Goal: Information Seeking & Learning: Learn about a topic

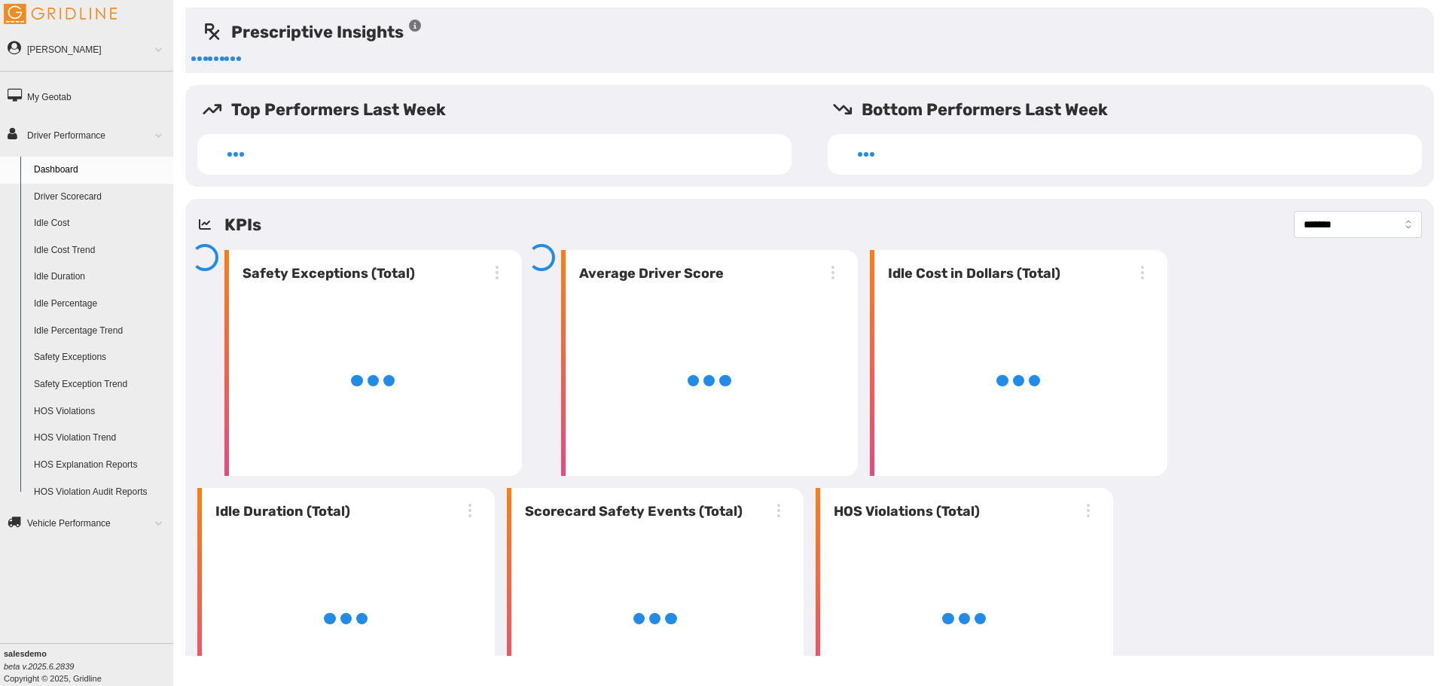
select select "**********"
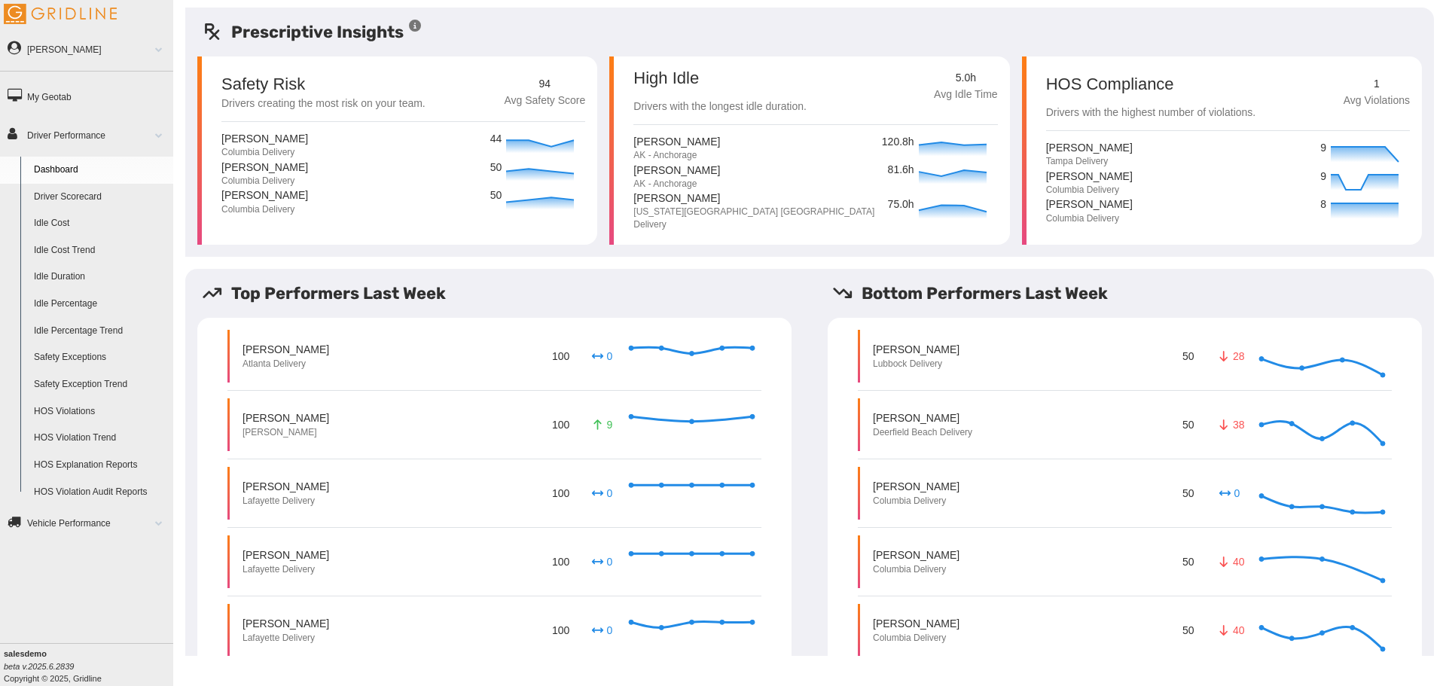
click at [769, 294] on h5 "Top Performers Last Week" at bounding box center [503, 293] width 602 height 25
click at [183, 135] on div "Prescriptive Insights Safety Risk Drivers creating the most risk on your team. …" at bounding box center [809, 620] width 1273 height 1225
click at [440, 54] on div "Safety Risk Drivers creating the most risk on your team. 94 Avg Safety Score Al…" at bounding box center [397, 150] width 412 height 200
click at [133, 191] on link "Driver Scorecard" at bounding box center [100, 197] width 146 height 27
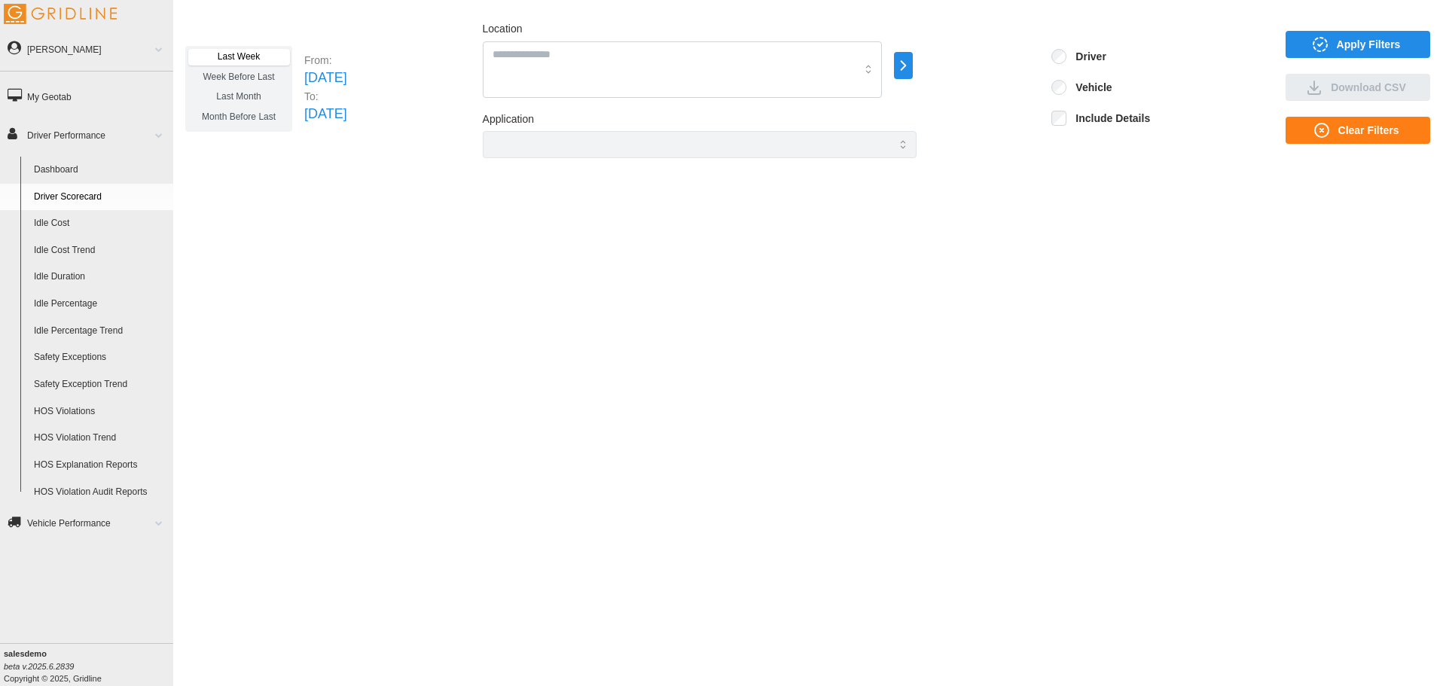
click at [1332, 36] on span "Apply Filters" at bounding box center [1356, 45] width 121 height 26
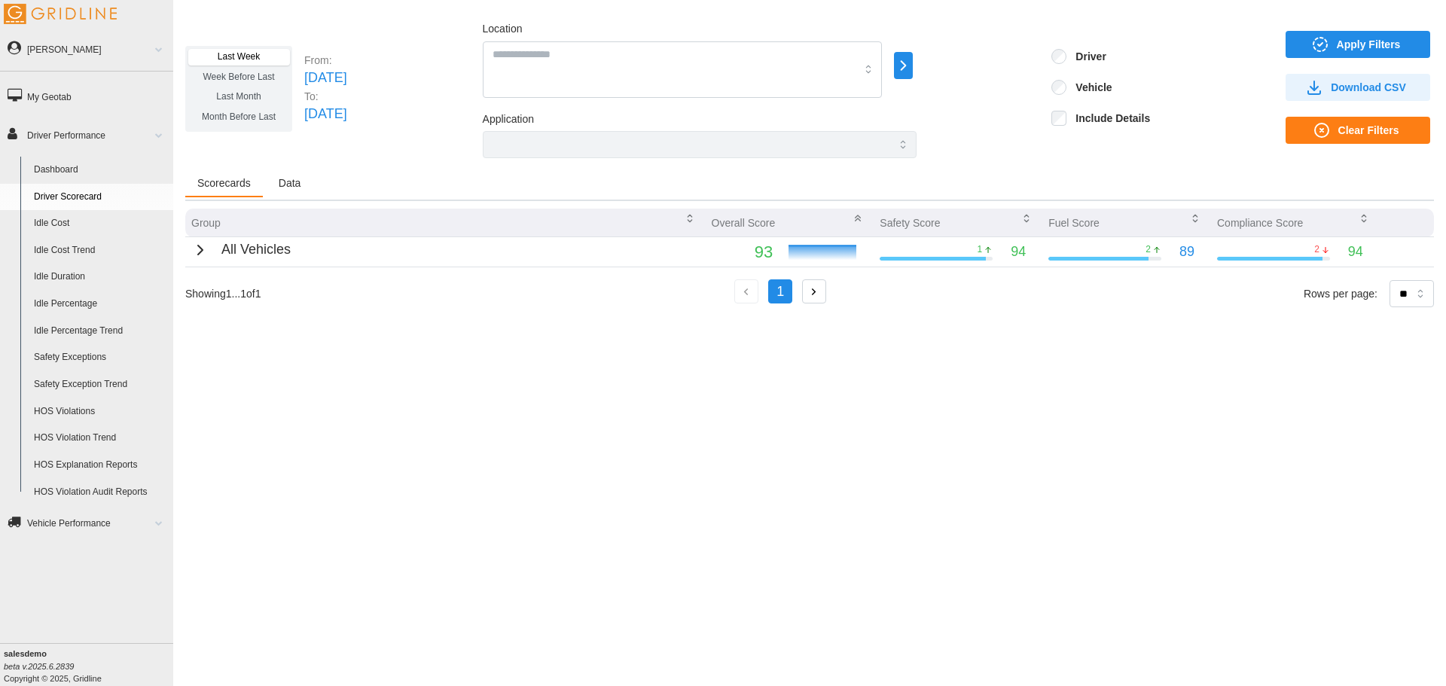
click at [198, 249] on icon "button" at bounding box center [200, 250] width 18 height 18
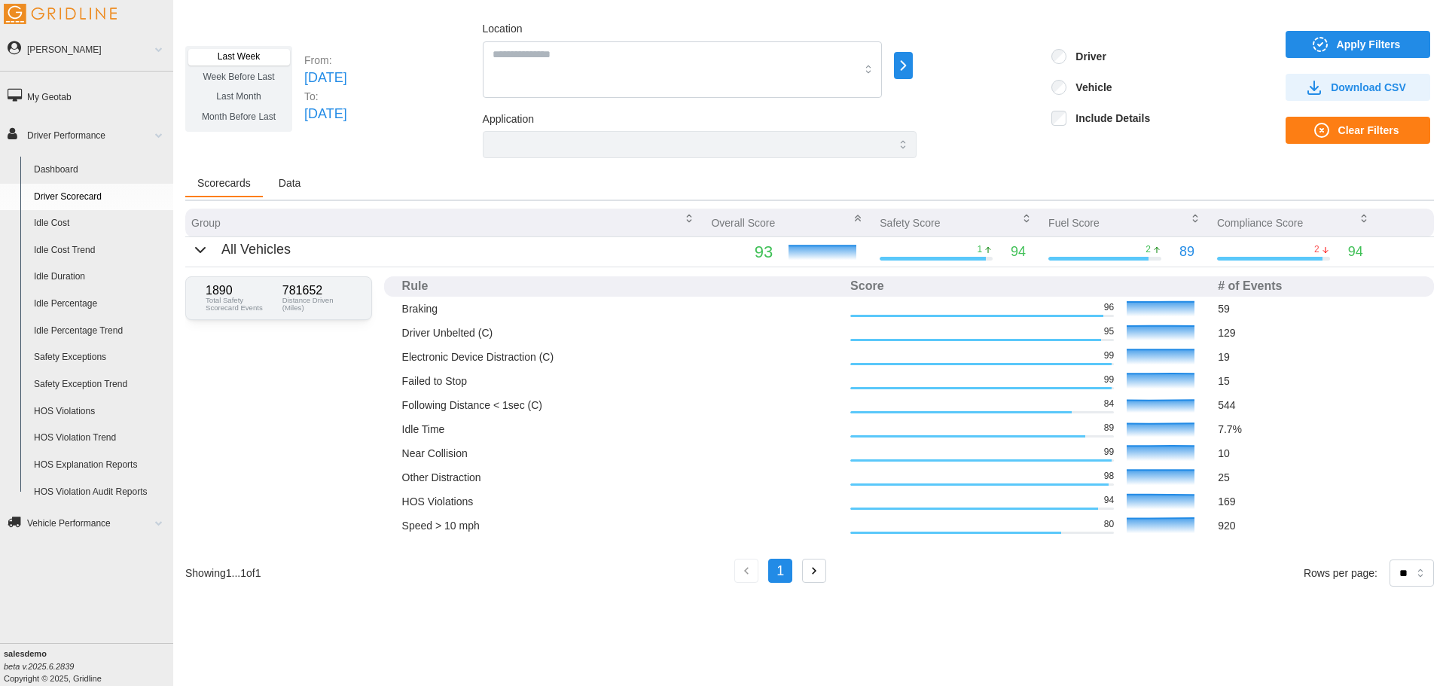
click at [912, 69] on icon "button" at bounding box center [903, 65] width 17 height 18
click at [1033, 66] on p "All Vehicles" at bounding box center [1033, 67] width 46 height 13
click at [78, 306] on link "Idle Percentage" at bounding box center [100, 304] width 146 height 27
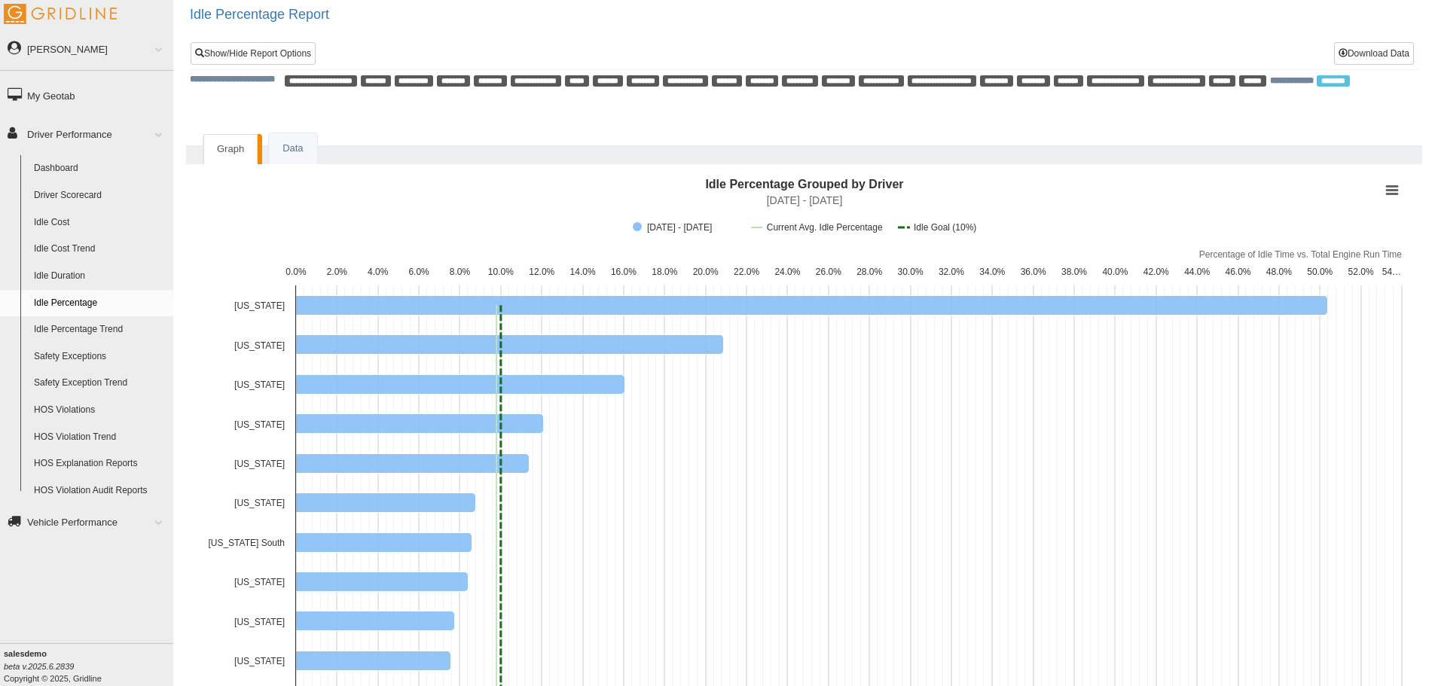
click at [532, 224] on rect "Interactive chart" at bounding box center [804, 669] width 1210 height 994
click at [428, 169] on div "Idle Percentage Grouped by Driver Combination chart with 3 data series. [DATE] …" at bounding box center [804, 678] width 1236 height 1028
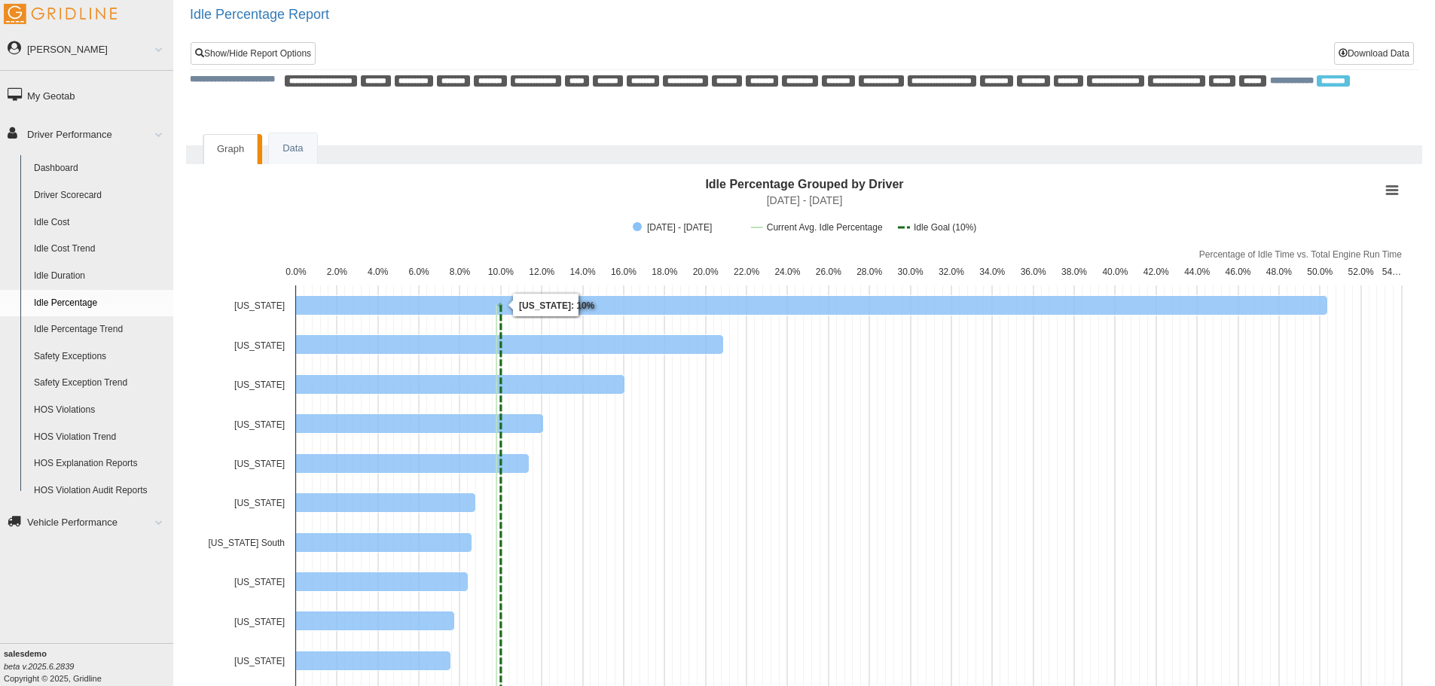
click at [476, 118] on div "**********" at bounding box center [804, 607] width 1262 height 1215
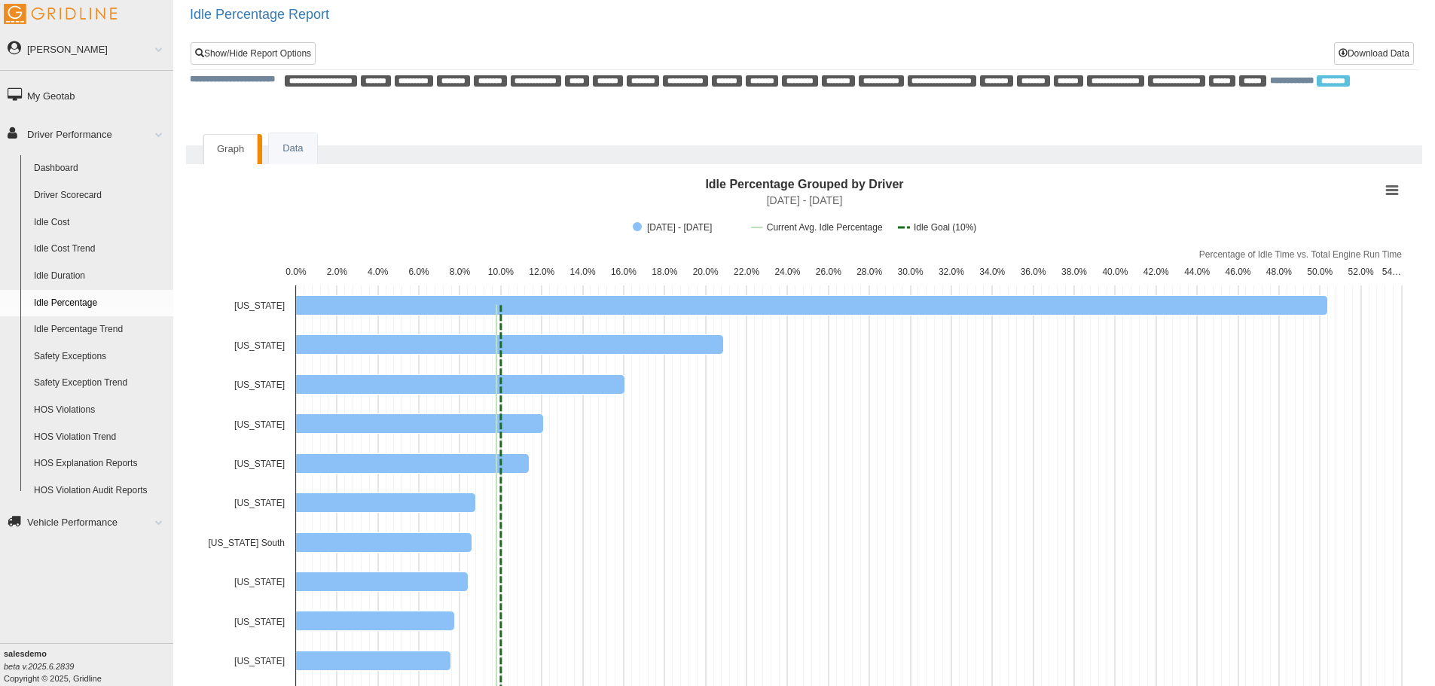
click at [572, 130] on div "Graph Data Idle Percentage Grouped by Driver Combination chart with 3 data seri…" at bounding box center [804, 664] width 1262 height 1085
click at [332, 200] on rect "Interactive chart" at bounding box center [804, 669] width 1210 height 994
click at [94, 352] on link "Safety Exceptions" at bounding box center [100, 356] width 146 height 27
